Goal: Use online tool/utility: Utilize a website feature to perform a specific function

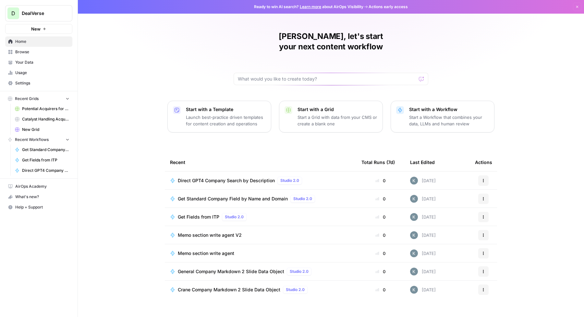
click at [123, 207] on div "[PERSON_NAME], let's start your next content workflow Start with a Template Lau…" at bounding box center [331, 158] width 506 height 317
click at [29, 52] on span "Browse" at bounding box center [42, 52] width 54 height 6
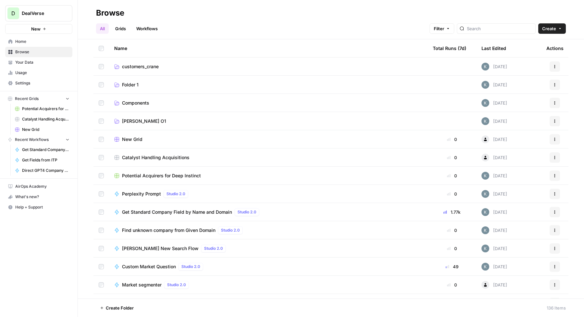
click at [452, 48] on div "Total Runs (7d)" at bounding box center [449, 48] width 33 height 18
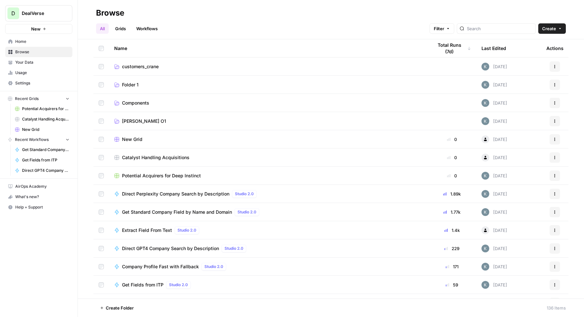
click at [214, 210] on span "Get Standard Company Field by Name and Domain" at bounding box center [177, 212] width 110 height 6
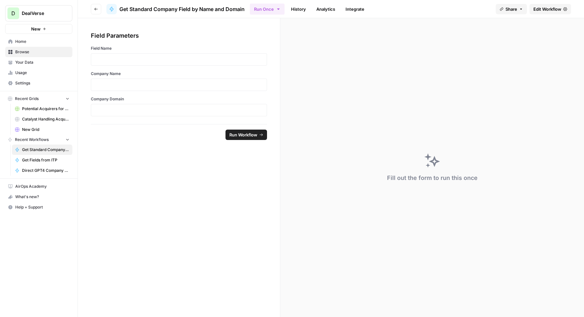
click at [302, 9] on link "History" at bounding box center [298, 9] width 23 height 10
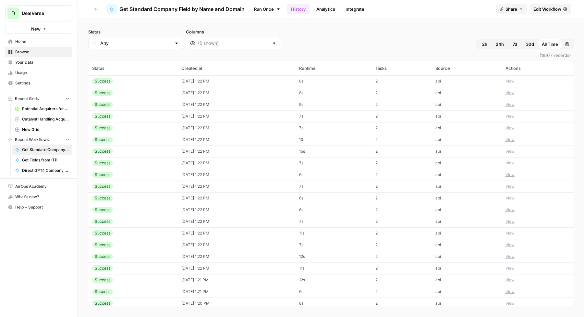
click at [132, 79] on div "Success" at bounding box center [132, 81] width 81 height 6
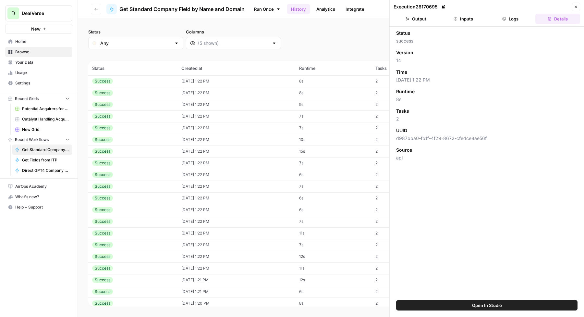
click at [505, 17] on icon "button" at bounding box center [504, 19] width 4 height 4
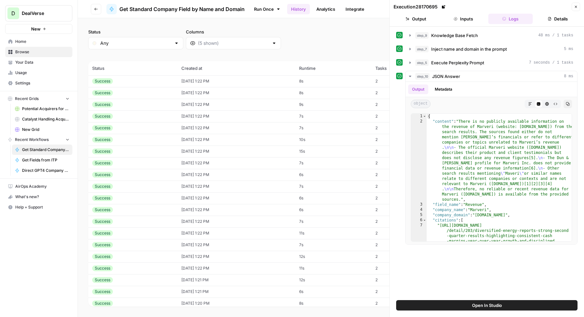
click at [465, 17] on button "Inputs" at bounding box center [463, 19] width 45 height 10
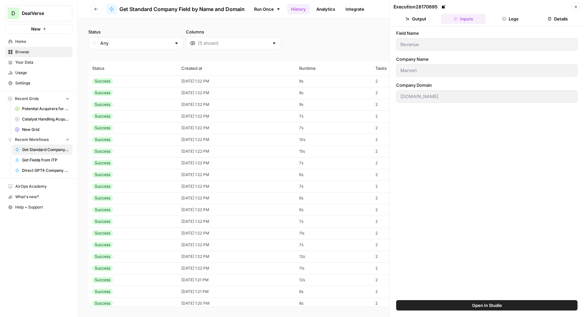
click at [573, 7] on button "Close" at bounding box center [576, 7] width 8 height 8
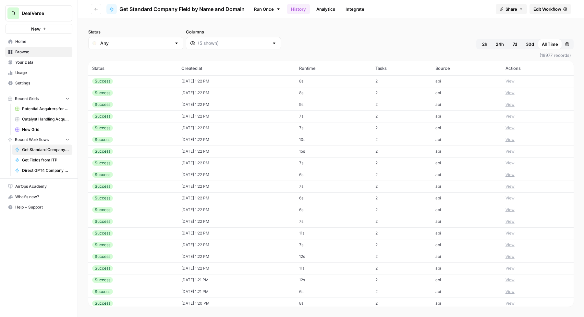
click at [354, 9] on link "Integrate" at bounding box center [355, 9] width 27 height 10
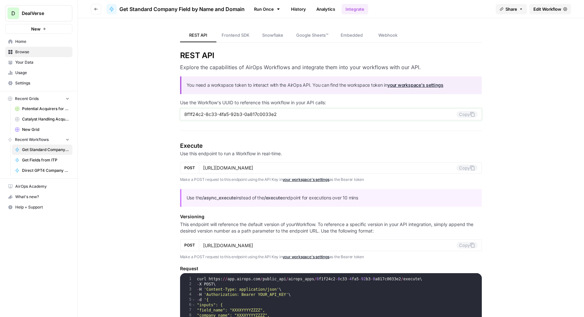
drag, startPoint x: 287, startPoint y: 115, endPoint x: 174, endPoint y: 111, distance: 113.6
click at [96, 12] on header "Go back Get Standard Company Field by Name and Domain Run Once History Analytic…" at bounding box center [331, 9] width 506 height 18
click at [94, 9] on icon "button" at bounding box center [96, 9] width 4 height 4
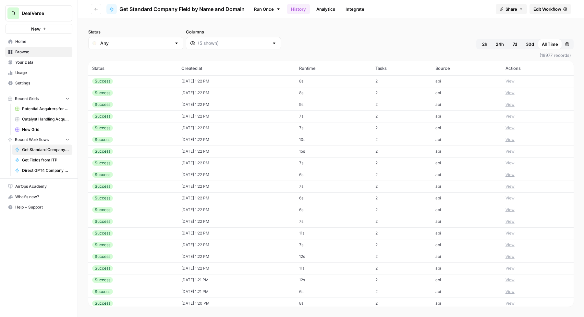
click at [28, 45] on link "Home" at bounding box center [38, 41] width 67 height 10
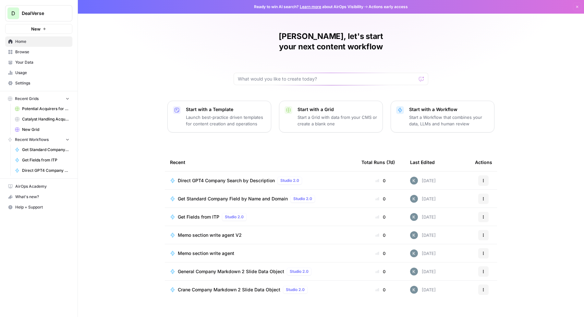
click at [25, 51] on span "Browse" at bounding box center [42, 52] width 54 height 6
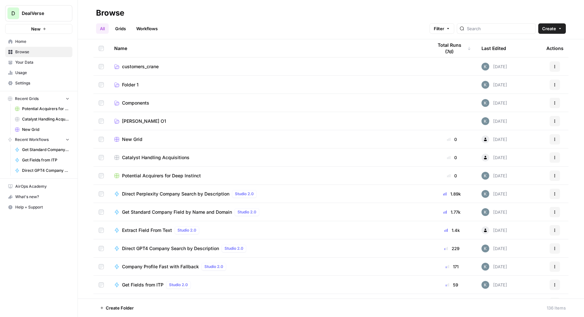
click at [439, 51] on div "Total Runs (7d)" at bounding box center [452, 48] width 38 height 18
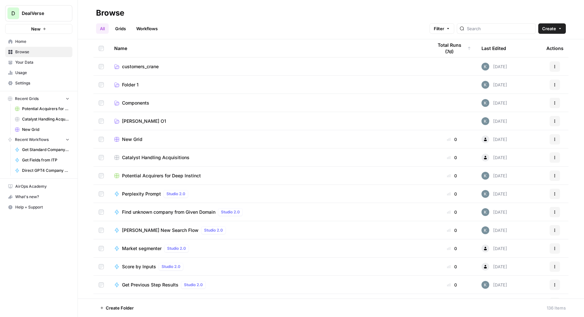
click at [440, 50] on div "Total Runs (7d)" at bounding box center [452, 48] width 38 height 18
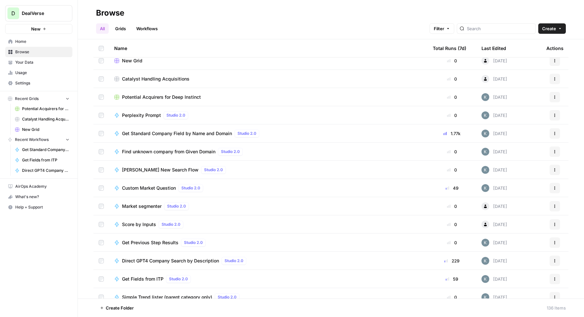
scroll to position [84, 0]
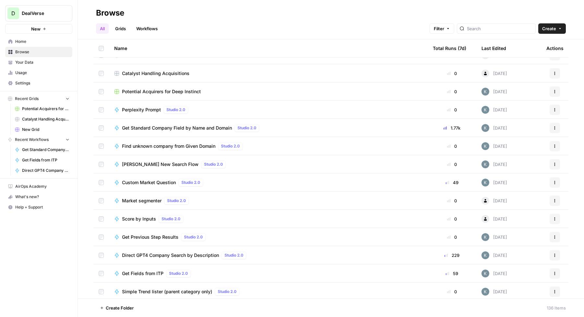
click at [448, 47] on div "Total Runs (7d)" at bounding box center [449, 48] width 33 height 18
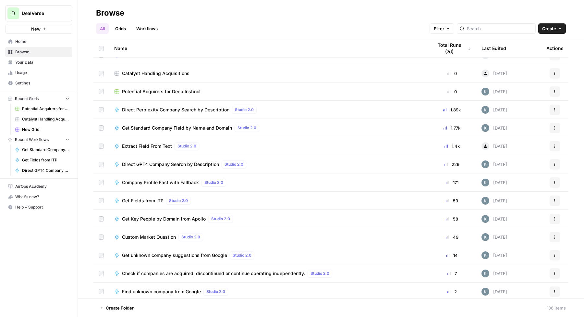
click at [148, 146] on span "Extract Field From Text" at bounding box center [147, 146] width 50 height 6
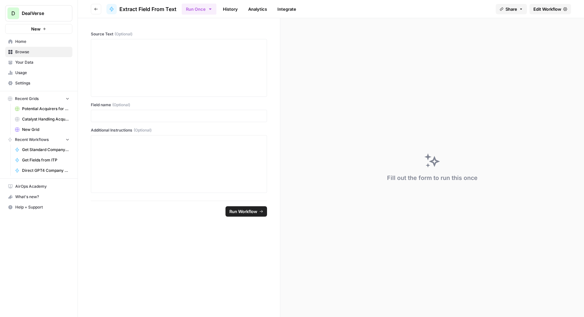
click at [286, 6] on link "Integrate" at bounding box center [286, 9] width 27 height 10
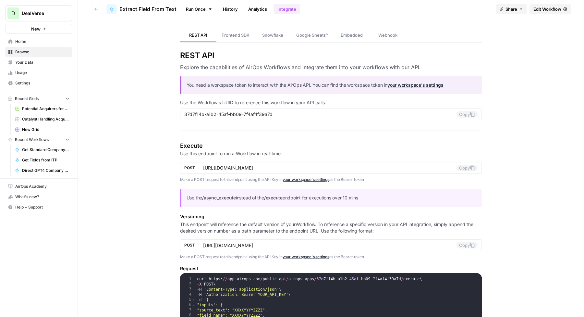
click at [232, 13] on link "History" at bounding box center [230, 9] width 23 height 10
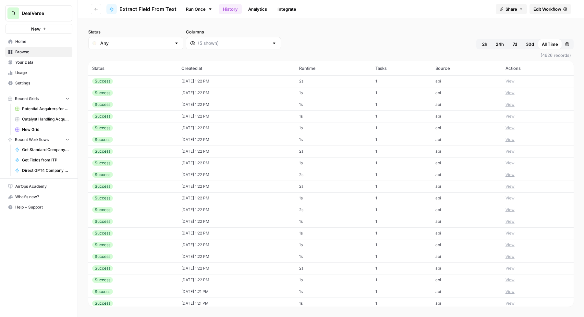
click at [555, 6] on span "Edit Workflow" at bounding box center [547, 9] width 28 height 6
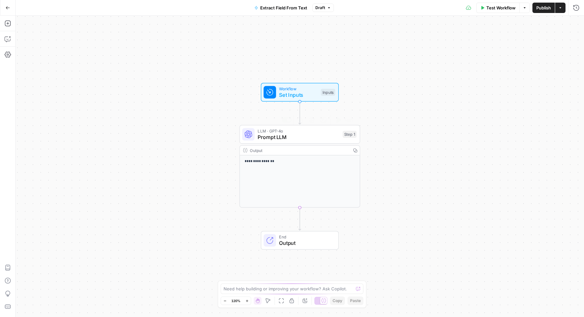
click at [317, 136] on span "Prompt LLM" at bounding box center [299, 137] width 82 height 8
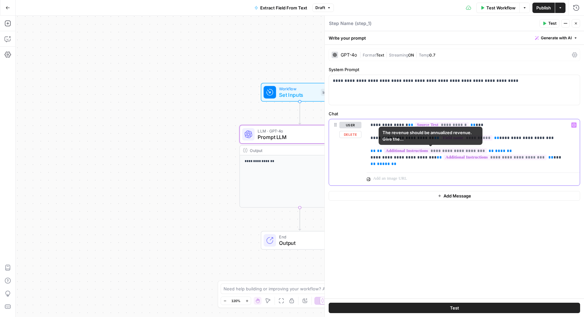
click at [451, 161] on p "**********" at bounding box center [472, 144] width 205 height 45
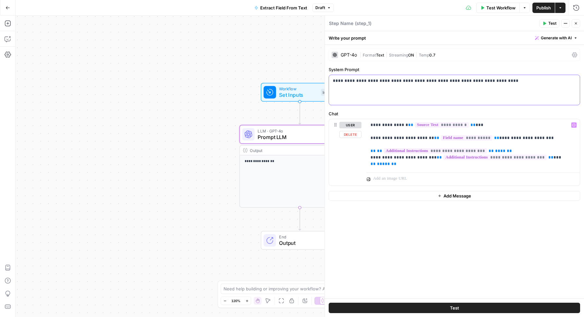
click at [493, 93] on div "**********" at bounding box center [454, 90] width 251 height 30
click at [540, 162] on p "**********" at bounding box center [472, 144] width 205 height 45
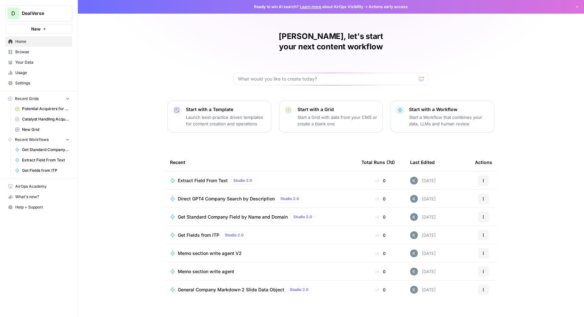
click at [26, 62] on span "Your Data" at bounding box center [42, 62] width 54 height 6
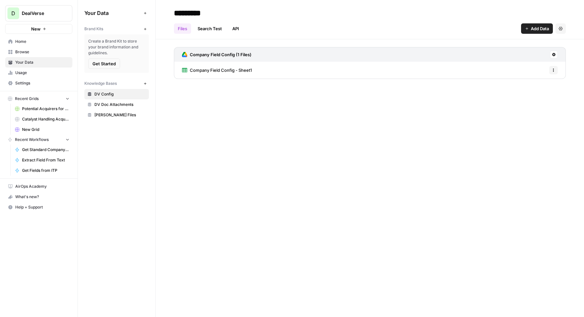
click at [22, 52] on span "Browse" at bounding box center [42, 52] width 54 height 6
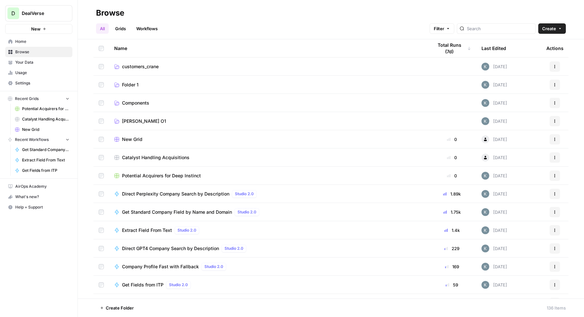
click at [445, 47] on div "Total Runs (7d)" at bounding box center [452, 48] width 38 height 18
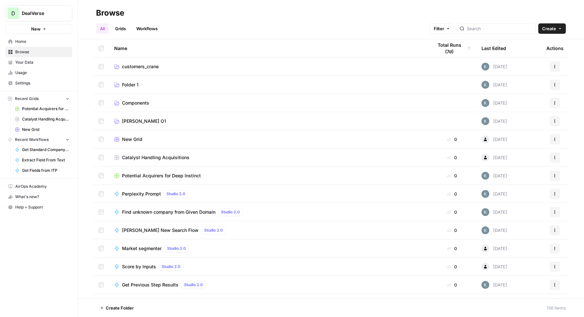
click at [445, 47] on div "Total Runs (7d)" at bounding box center [452, 48] width 38 height 18
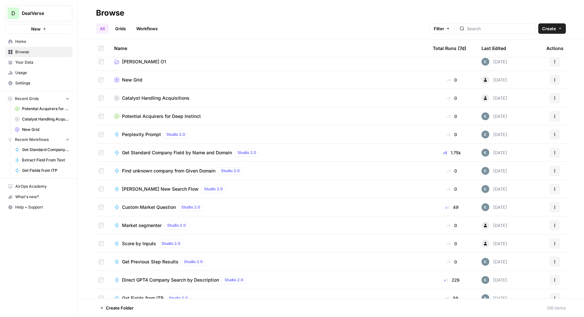
scroll to position [65, 0]
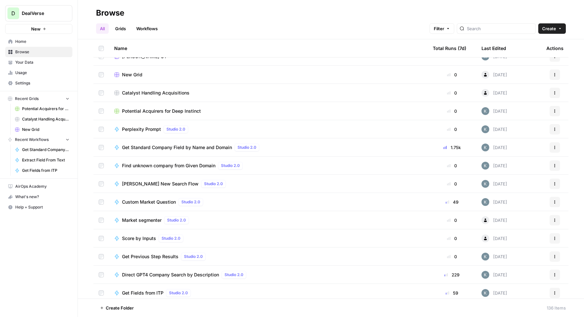
click at [180, 146] on span "Get Standard Company Field by Name and Domain" at bounding box center [177, 147] width 110 height 6
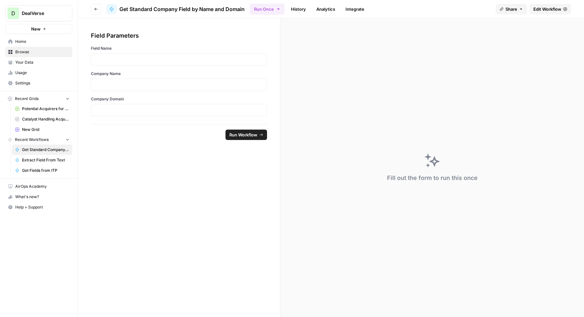
click at [348, 10] on link "Integrate" at bounding box center [355, 9] width 27 height 10
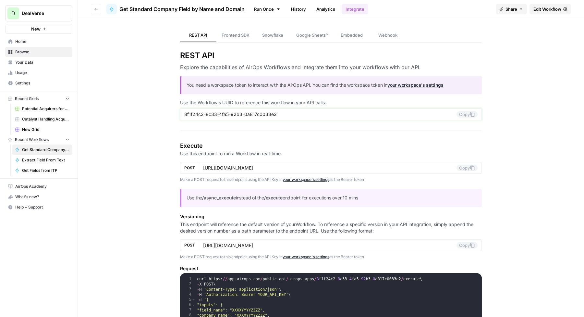
drag, startPoint x: 280, startPoint y: 113, endPoint x: 157, endPoint y: 114, distance: 122.9
